Goal: Task Accomplishment & Management: Use online tool/utility

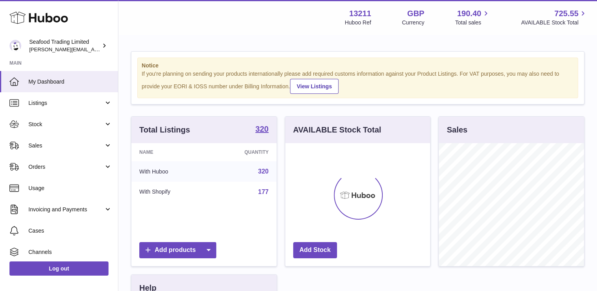
scroll to position [123, 145]
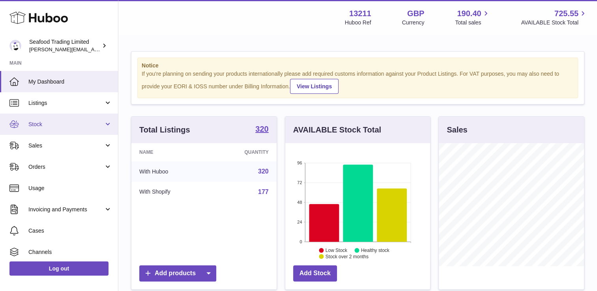
click at [84, 125] on span "Stock" at bounding box center [65, 124] width 75 height 7
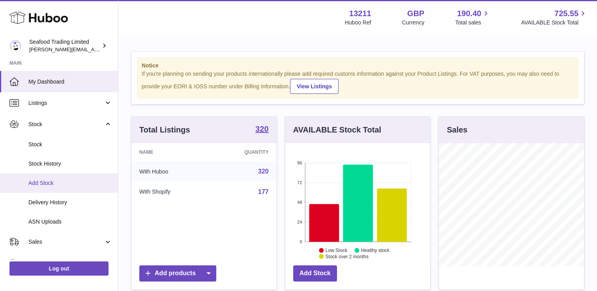
click at [54, 182] on span "Add Stock" at bounding box center [70, 182] width 84 height 7
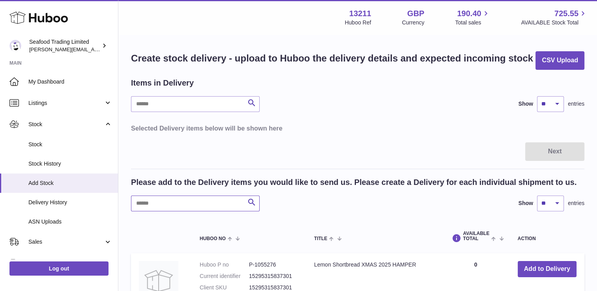
click at [171, 200] on input "text" at bounding box center [195, 204] width 129 height 16
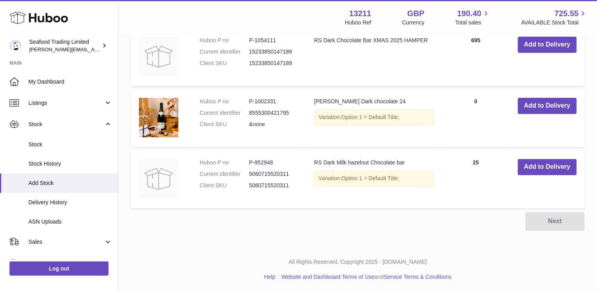
scroll to position [225, 0]
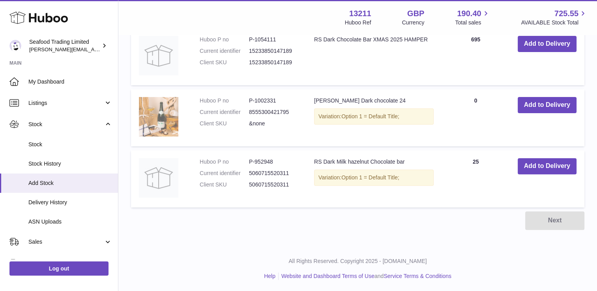
type input "****"
click at [169, 108] on img at bounding box center [158, 116] width 39 height 39
